Goal: Task Accomplishment & Management: Use online tool/utility

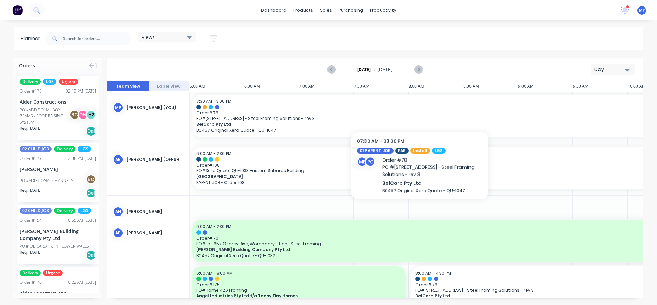
scroll to position [122, 0]
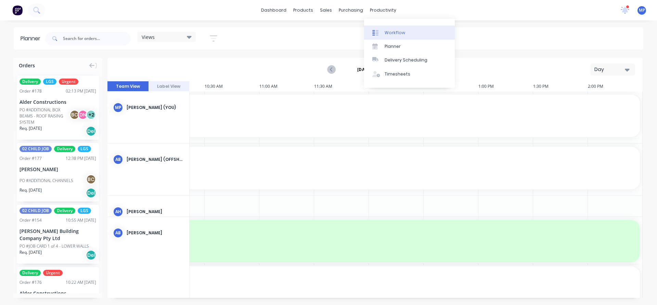
click at [399, 31] on div "Workflow" at bounding box center [394, 33] width 21 height 6
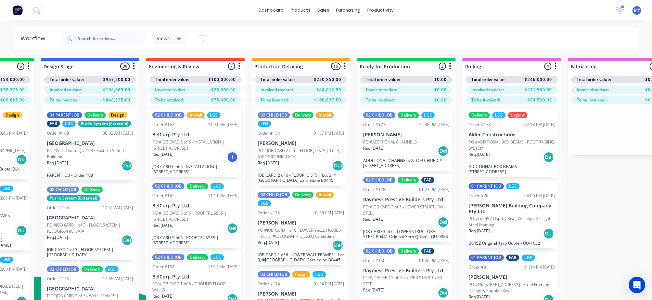
click at [346, 67] on button "button" at bounding box center [344, 66] width 8 height 8
click at [335, 37] on div "Views Save new view None (Default) edit 01 - Master View - All Jobs edit 02 - M…" at bounding box center [348, 38] width 579 height 21
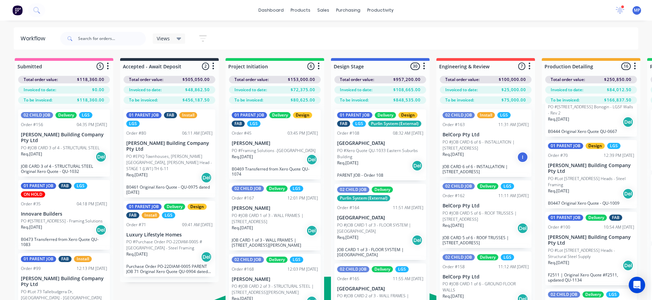
click at [179, 39] on icon at bounding box center [178, 39] width 5 height 3
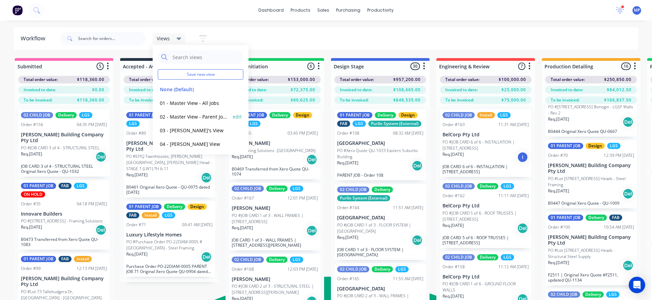
click at [208, 116] on button "02 - Master View - Parent Jobs Only" at bounding box center [194, 117] width 73 height 8
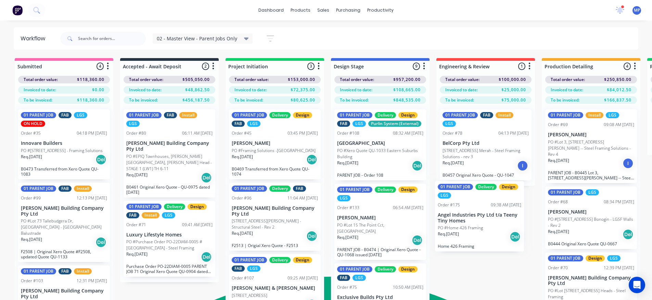
drag, startPoint x: 364, startPoint y: 225, endPoint x: 467, endPoint y: 222, distance: 102.3
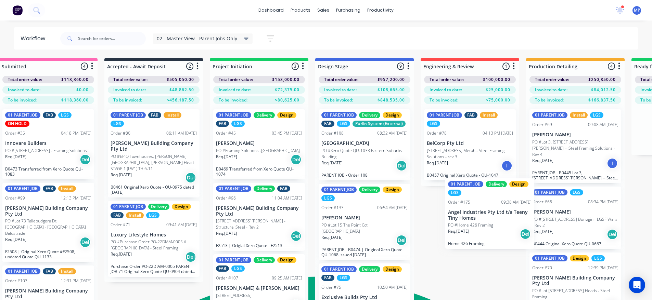
scroll to position [0, 19]
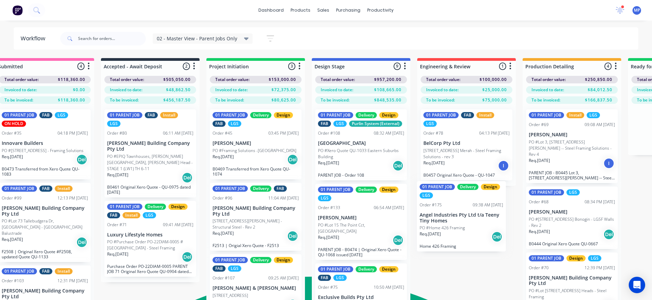
drag, startPoint x: 364, startPoint y: 224, endPoint x: 448, endPoint y: 222, distance: 84.2
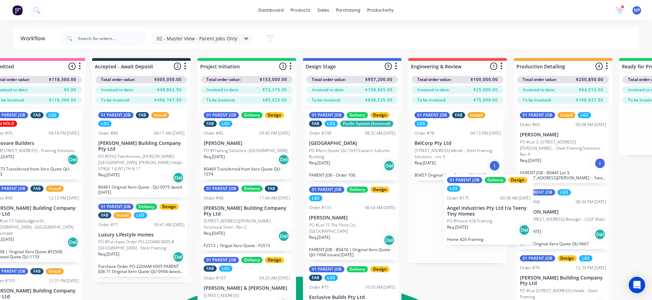
scroll to position [0, 32]
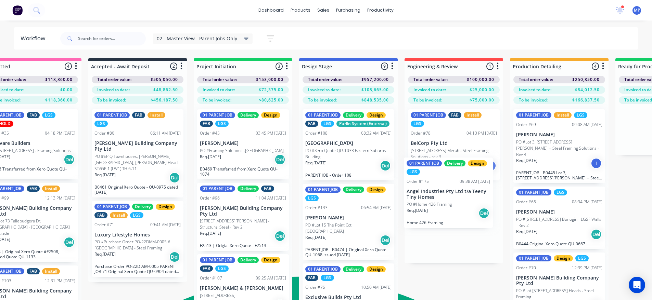
drag, startPoint x: 338, startPoint y: 221, endPoint x: 430, endPoint y: 195, distance: 95.4
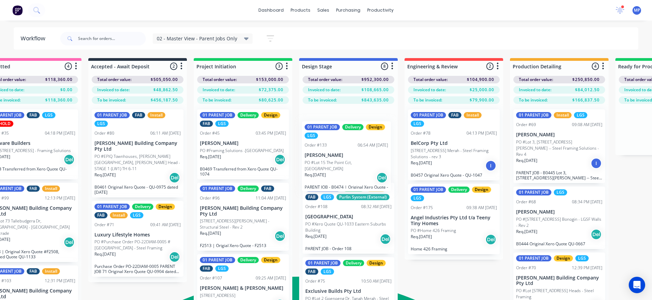
drag, startPoint x: 344, startPoint y: 226, endPoint x: 343, endPoint y: 162, distance: 64.7
click at [343, 162] on div "01 PARENT JOB Delivery Design FAB LGS Purlin System (External) Order #108 08:32…" at bounding box center [348, 213] width 99 height 218
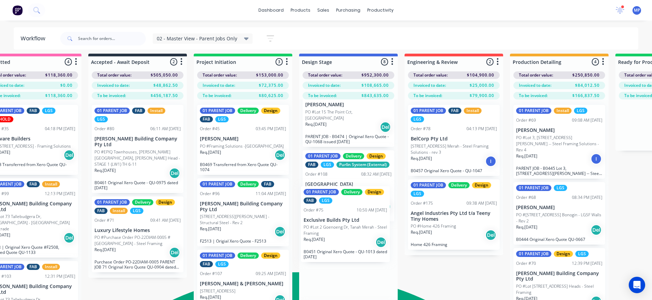
scroll to position [9, 32]
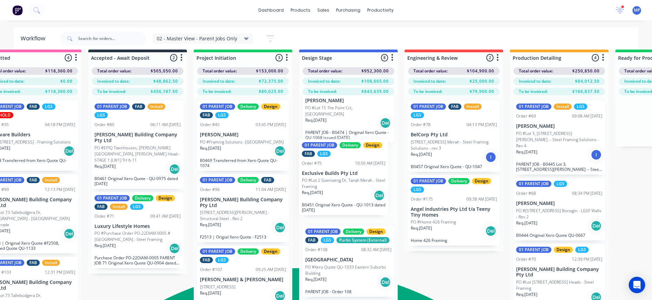
drag, startPoint x: 345, startPoint y: 267, endPoint x: 341, endPoint y: 180, distance: 87.0
click at [341, 180] on div "01 PARENT JOB Delivery Design LGS Order #133 06:54 AM [DATE] [PERSON_NAME] PO #…" at bounding box center [348, 204] width 99 height 218
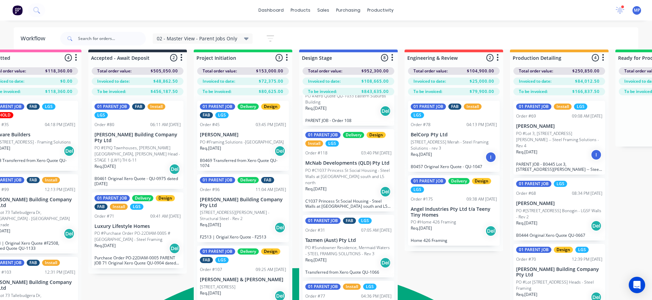
scroll to position [10, 32]
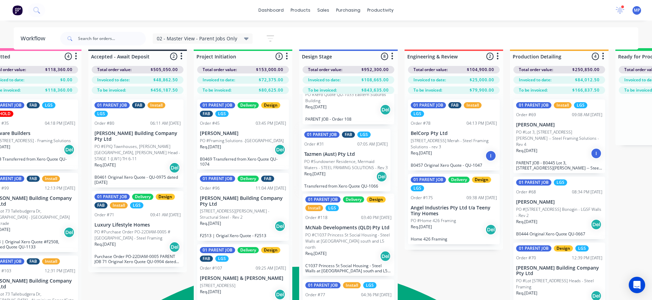
drag, startPoint x: 344, startPoint y: 243, endPoint x: 342, endPoint y: 167, distance: 75.9
click at [342, 167] on div "01 PARENT JOB Delivery Design LGS Order #133 06:54 AM [DATE] [PERSON_NAME] PO #…" at bounding box center [348, 203] width 99 height 218
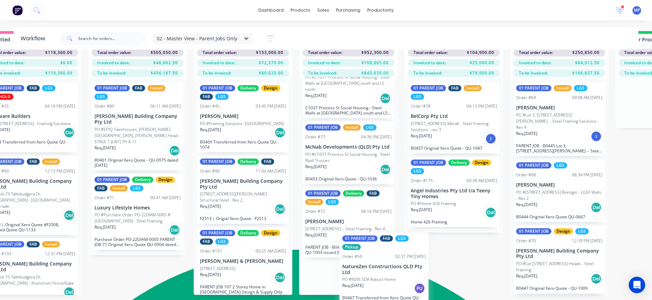
scroll to position [366, 0]
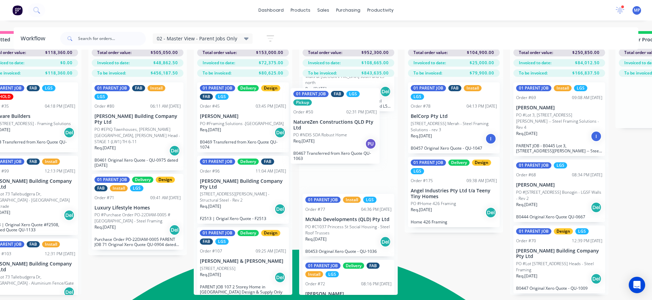
drag, startPoint x: 338, startPoint y: 234, endPoint x: 326, endPoint y: 123, distance: 111.8
click at [326, 123] on div "01 PARENT JOB Delivery Design LGS Order #133 06:54 AM [DATE] [PERSON_NAME] PO #…" at bounding box center [348, 186] width 99 height 218
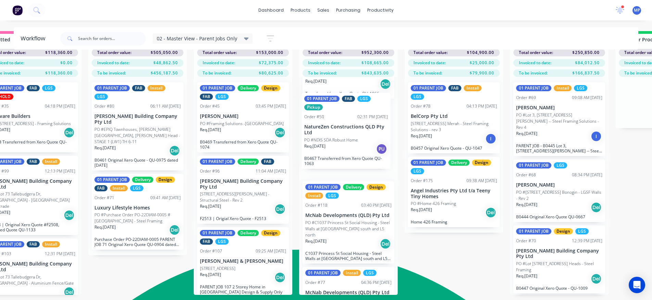
scroll to position [275, 0]
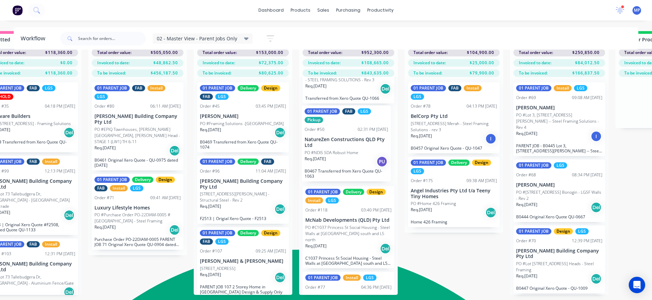
drag, startPoint x: 340, startPoint y: 182, endPoint x: 339, endPoint y: 118, distance: 63.6
click at [339, 119] on div "01 PARENT JOB Delivery Design LGS Order #133 06:54 AM [DATE] [PERSON_NAME] PO #…" at bounding box center [348, 186] width 99 height 218
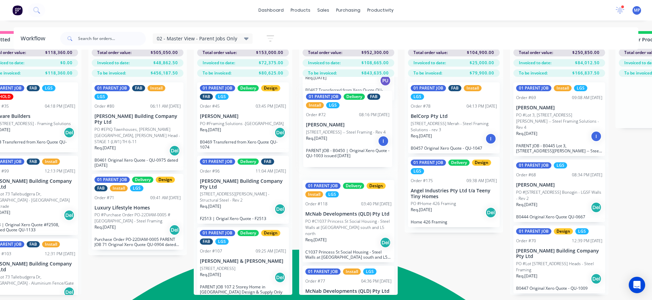
scroll to position [356, 0]
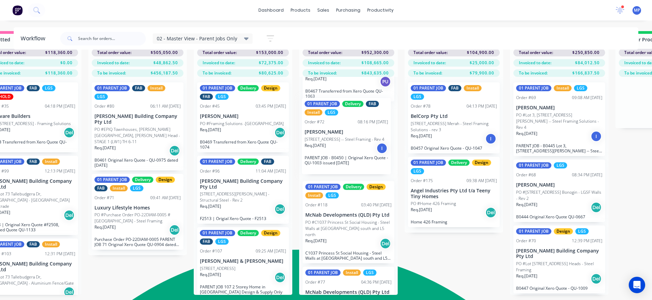
drag, startPoint x: 335, startPoint y: 292, endPoint x: 333, endPoint y: 136, distance: 156.3
click at [333, 136] on div "01 PARENT JOB Delivery Design LGS Order #133 06:54 AM [DATE] [PERSON_NAME] PO #…" at bounding box center [348, 186] width 99 height 218
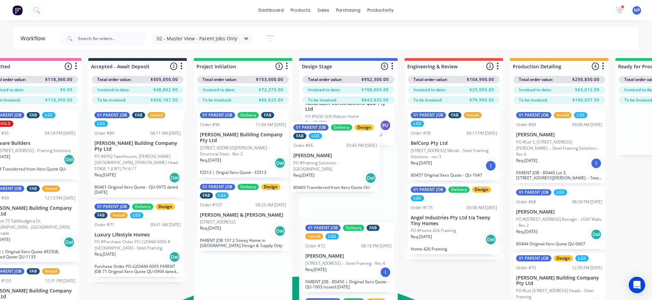
scroll to position [339, 0]
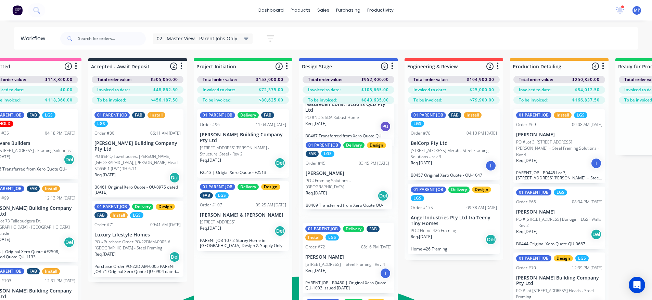
drag, startPoint x: 231, startPoint y: 152, endPoint x: 338, endPoint y: 182, distance: 111.8
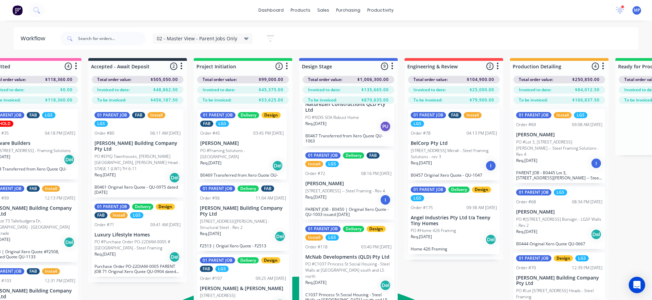
drag, startPoint x: 339, startPoint y: 189, endPoint x: 232, endPoint y: 155, distance: 113.1
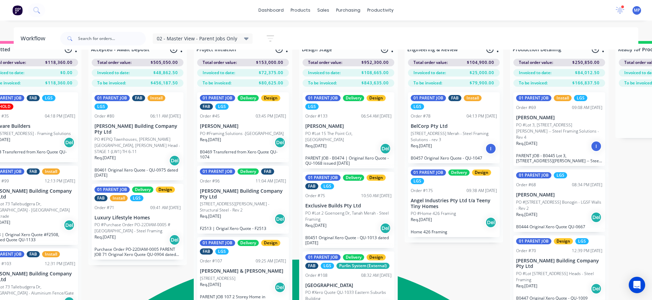
scroll to position [0, 32]
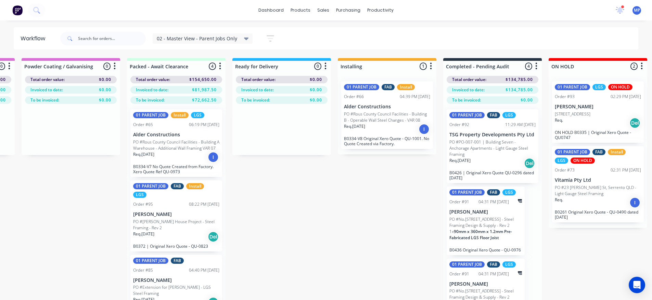
scroll to position [0, 947]
